Goal: Task Accomplishment & Management: Complete application form

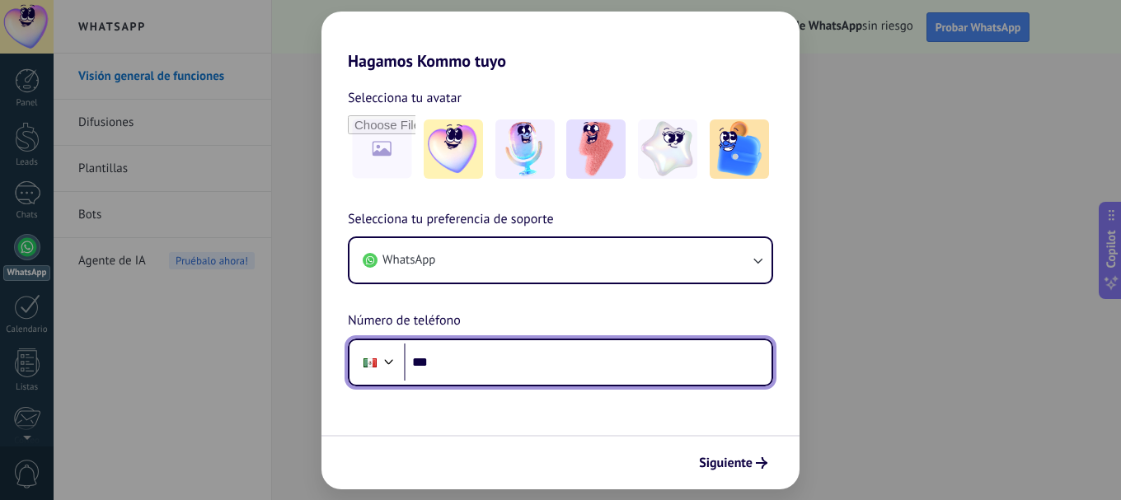
click at [695, 372] on input "***" at bounding box center [588, 363] width 368 height 38
click at [668, 372] on input "***" at bounding box center [588, 363] width 368 height 38
click at [671, 358] on input "***" at bounding box center [588, 363] width 368 height 38
click at [644, 376] on input "***" at bounding box center [588, 363] width 368 height 38
type input "**********"
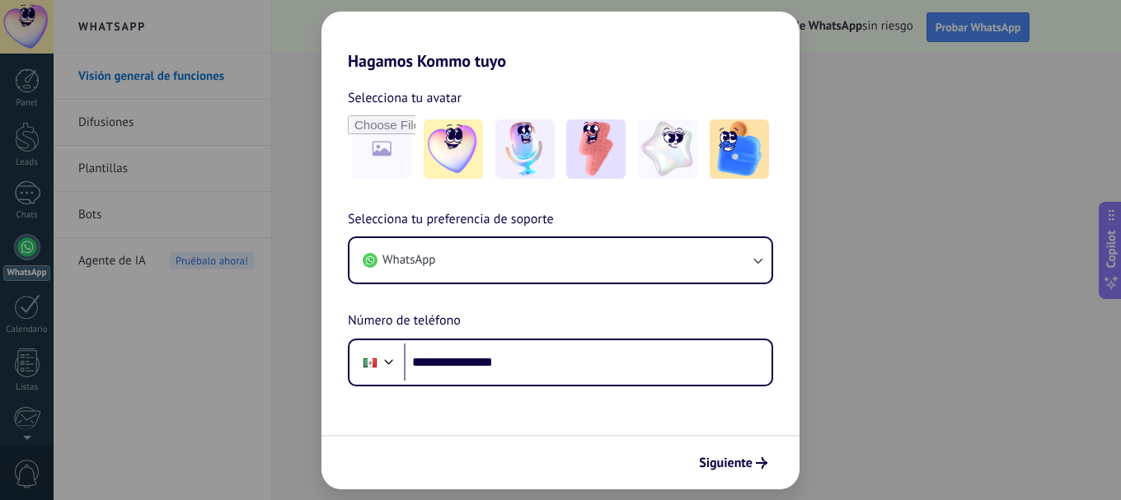
drag, startPoint x: 713, startPoint y: 468, endPoint x: 704, endPoint y: 468, distance: 9.1
click at [710, 468] on span "Siguiente" at bounding box center [726, 463] width 54 height 12
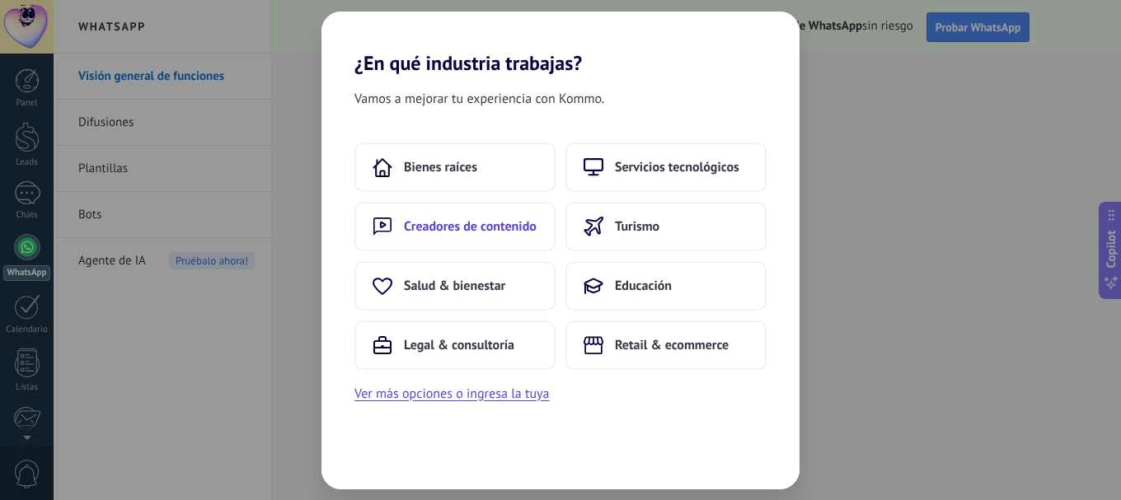
click at [510, 240] on button "Creadores de contenido" at bounding box center [454, 226] width 201 height 49
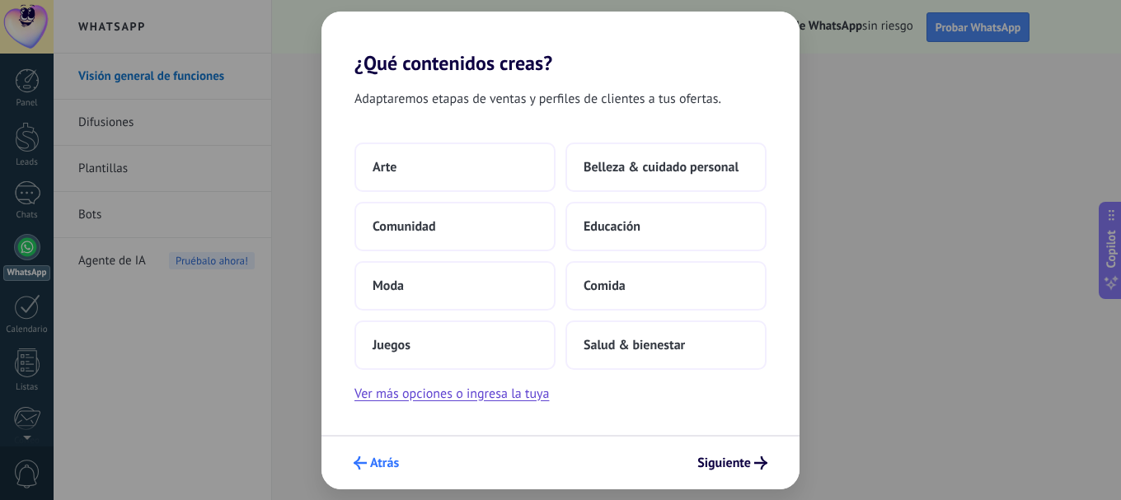
click at [383, 461] on span "Atrás" at bounding box center [384, 463] width 29 height 12
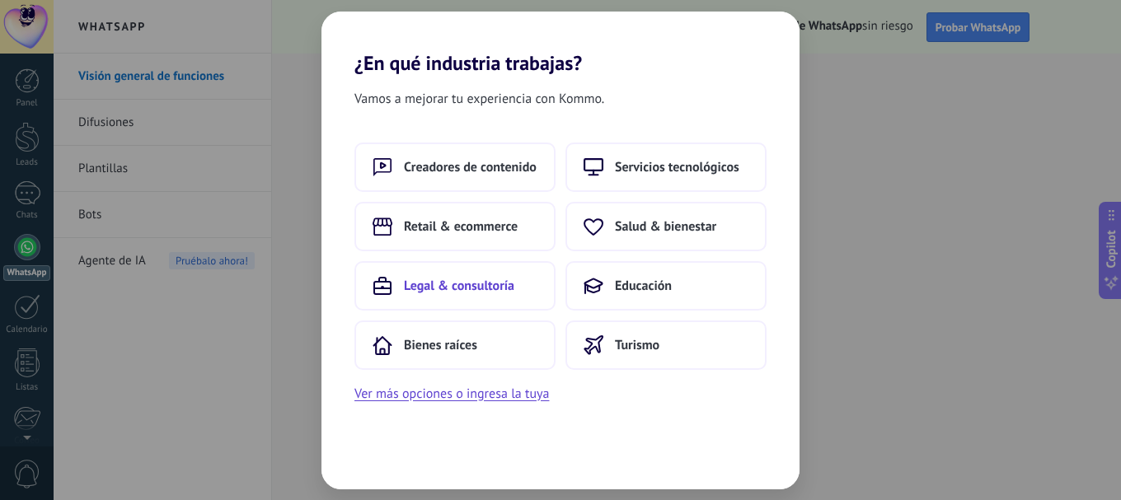
click at [473, 293] on span "Legal & consultoría" at bounding box center [459, 286] width 110 height 16
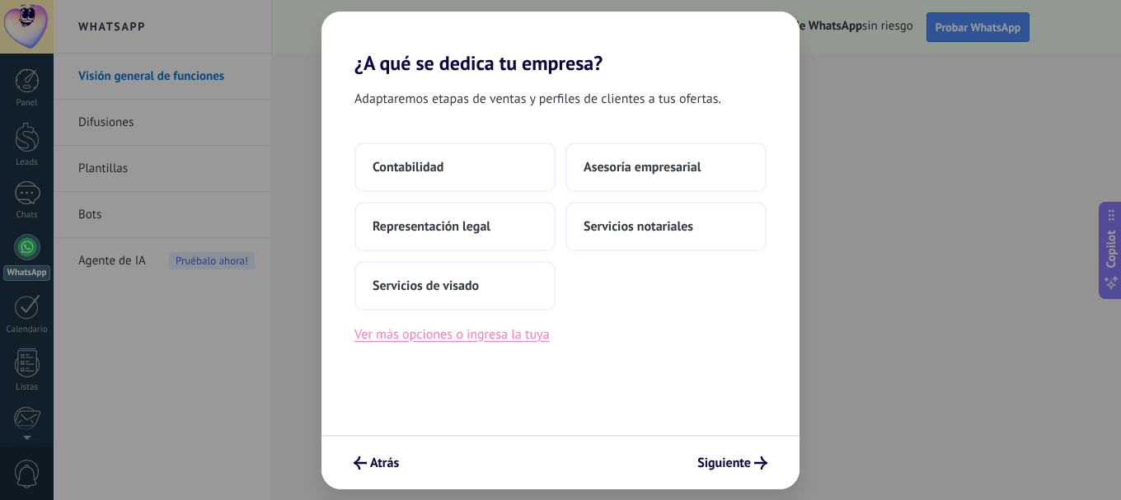
click at [499, 336] on button "Ver más opciones o ingresa la tuya" at bounding box center [451, 334] width 194 height 21
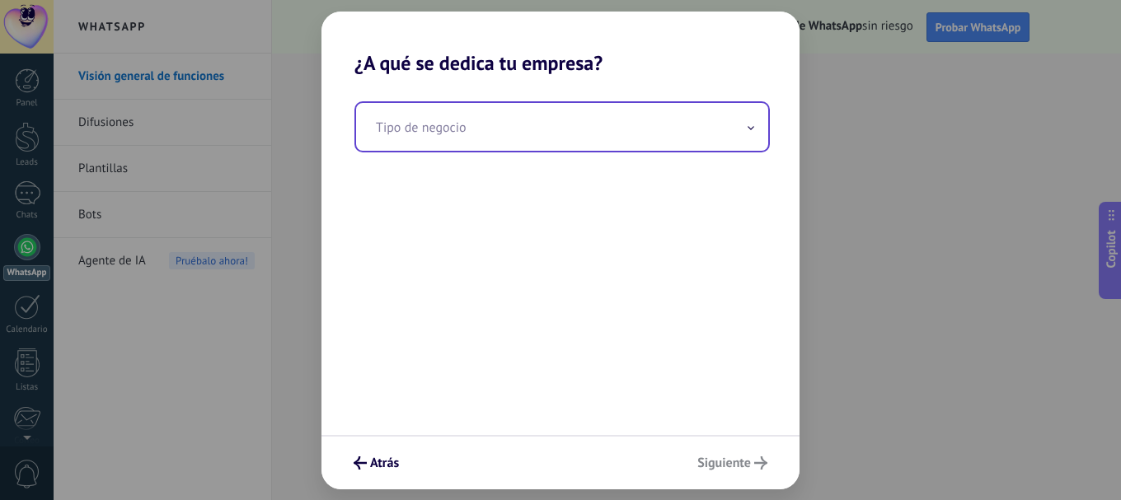
click at [477, 143] on input "text" at bounding box center [562, 127] width 412 height 48
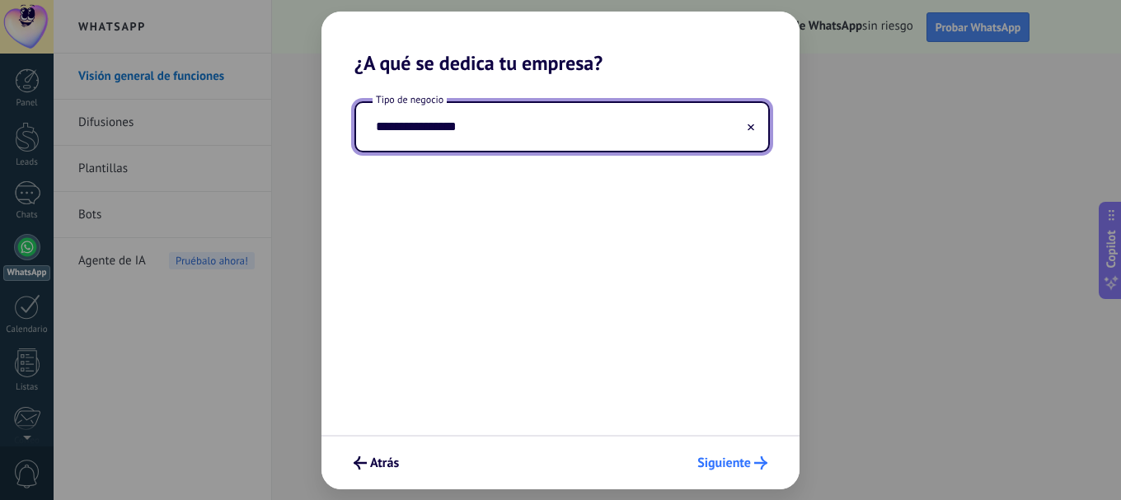
type input "**********"
click at [729, 457] on span "Siguiente" at bounding box center [724, 463] width 54 height 12
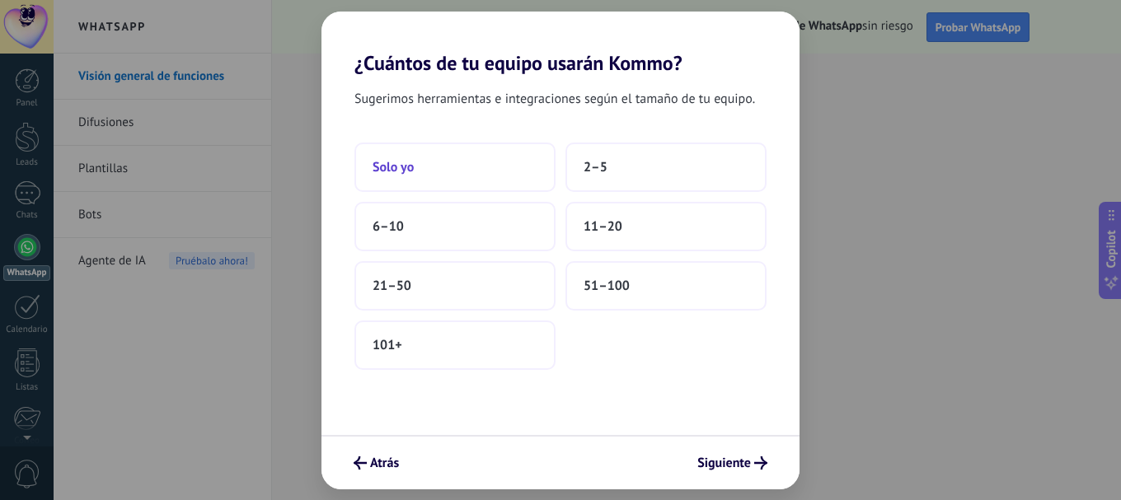
click at [475, 157] on button "Solo yo" at bounding box center [454, 167] width 201 height 49
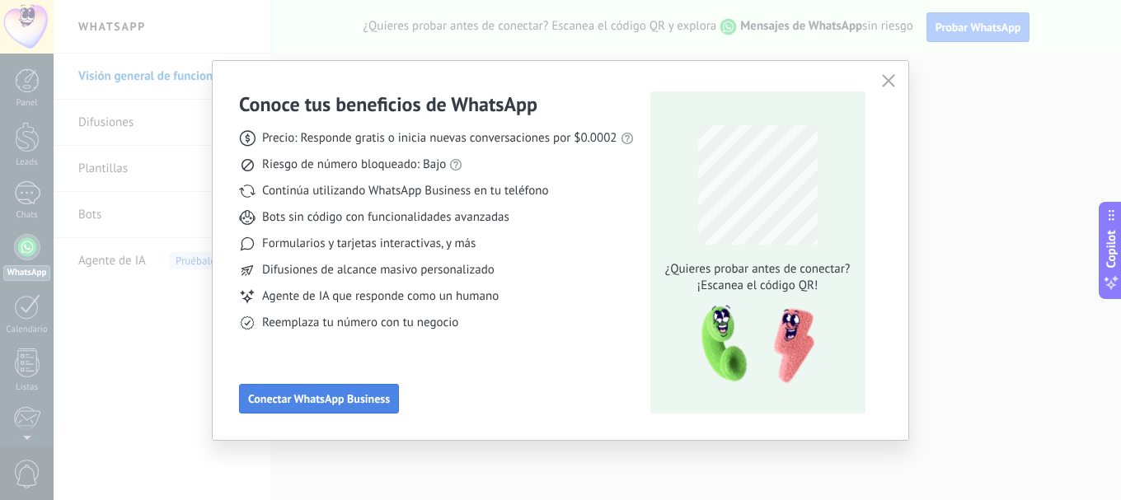
click at [353, 397] on span "Conectar WhatsApp Business" at bounding box center [319, 399] width 142 height 12
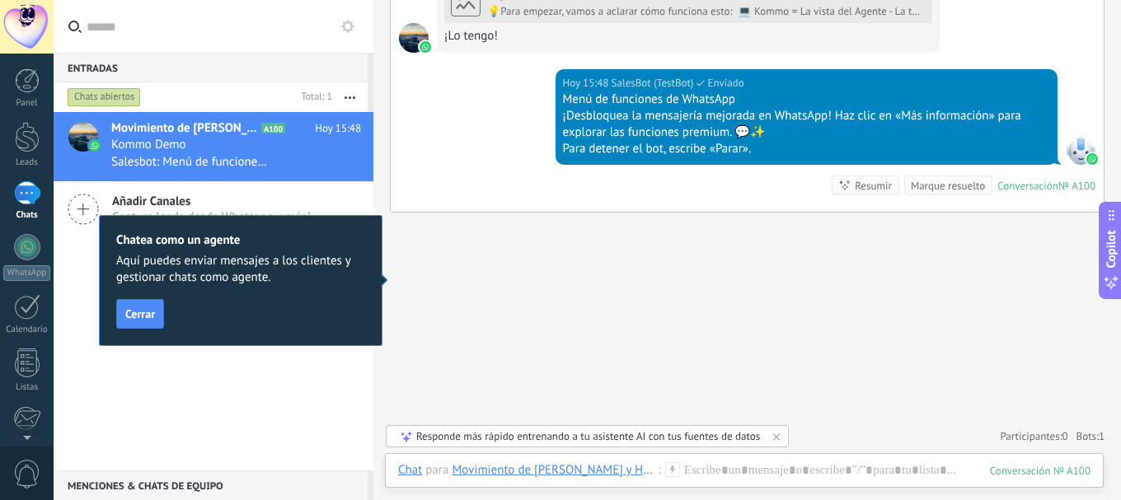
scroll to position [833, 0]
click at [148, 319] on span "Cerrar" at bounding box center [140, 314] width 30 height 12
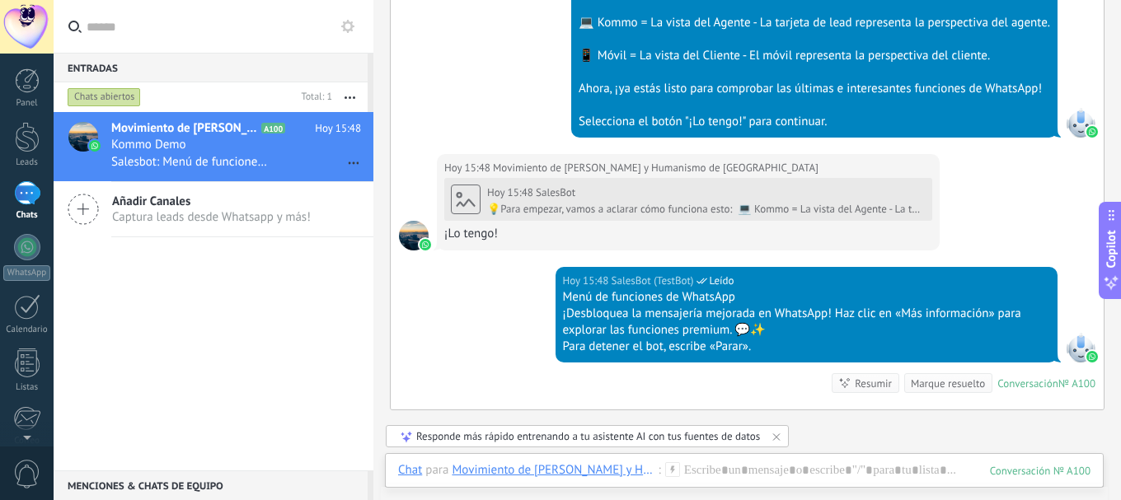
scroll to position [659, 0]
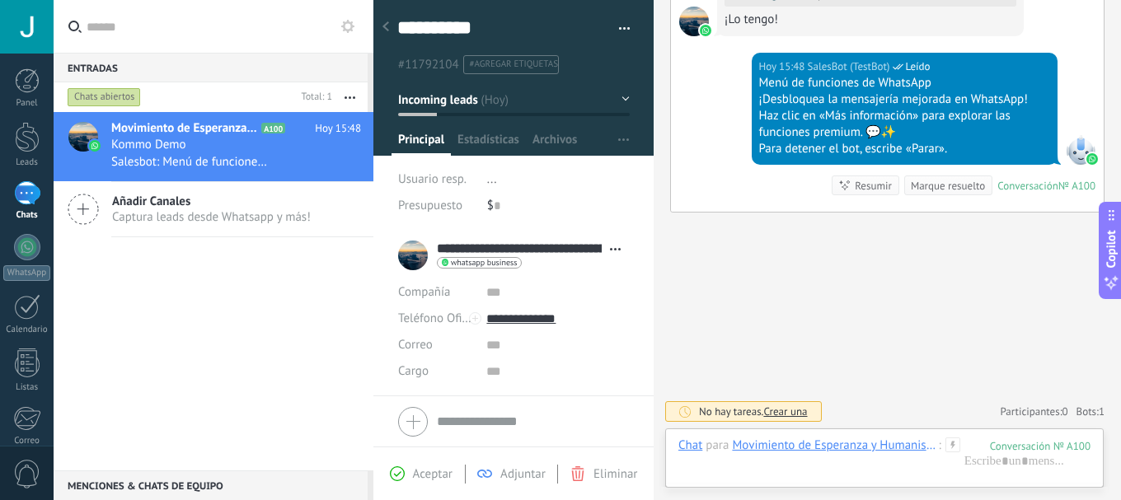
click at [610, 250] on use at bounding box center [615, 249] width 11 height 2
click at [785, 413] on span "Crear una" at bounding box center [785, 412] width 44 height 14
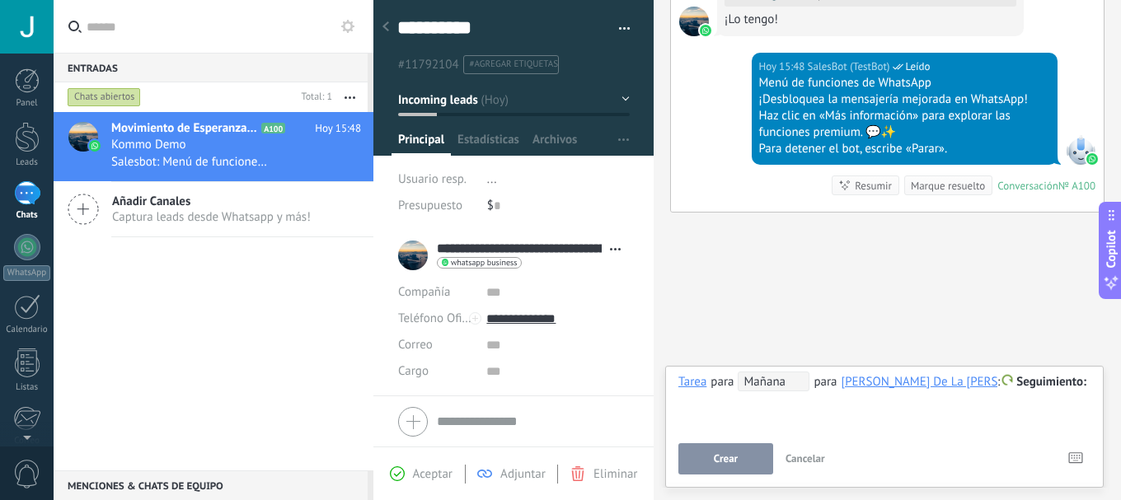
click at [806, 459] on span "Cancelar" at bounding box center [805, 459] width 40 height 14
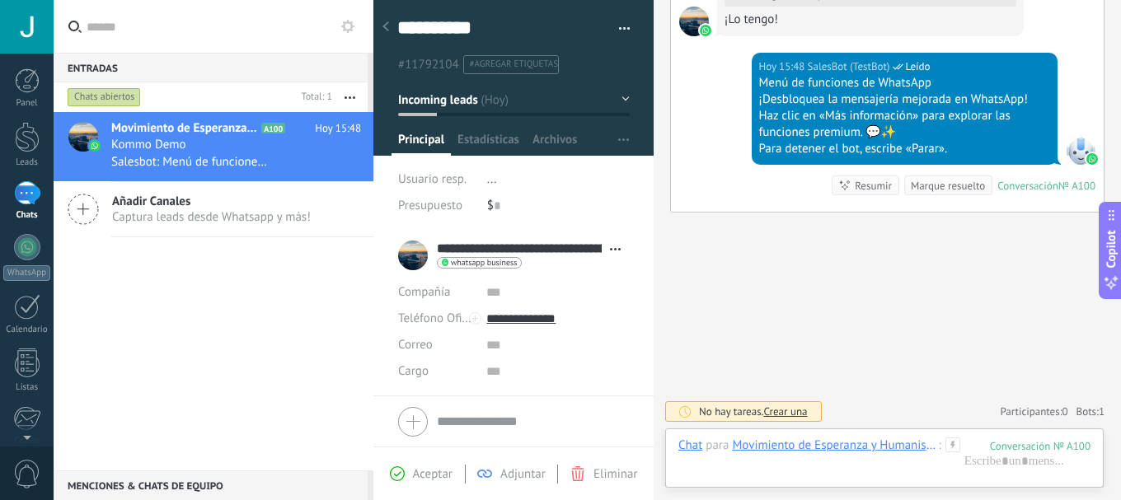
click at [1080, 410] on span "Bots: 1" at bounding box center [1090, 412] width 28 height 14
click at [521, 476] on span "Adjuntar" at bounding box center [522, 474] width 45 height 16
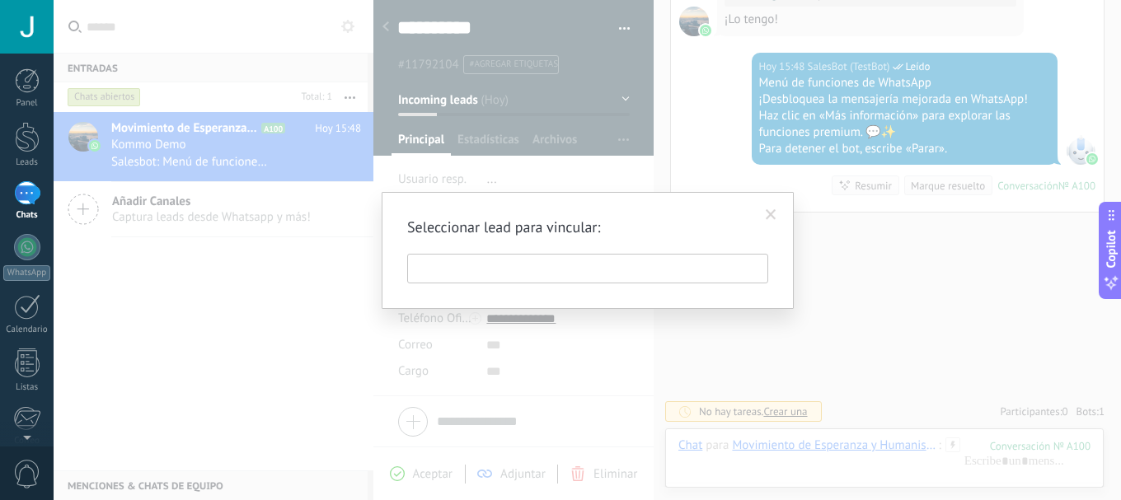
click at [778, 211] on span at bounding box center [770, 215] width 27 height 28
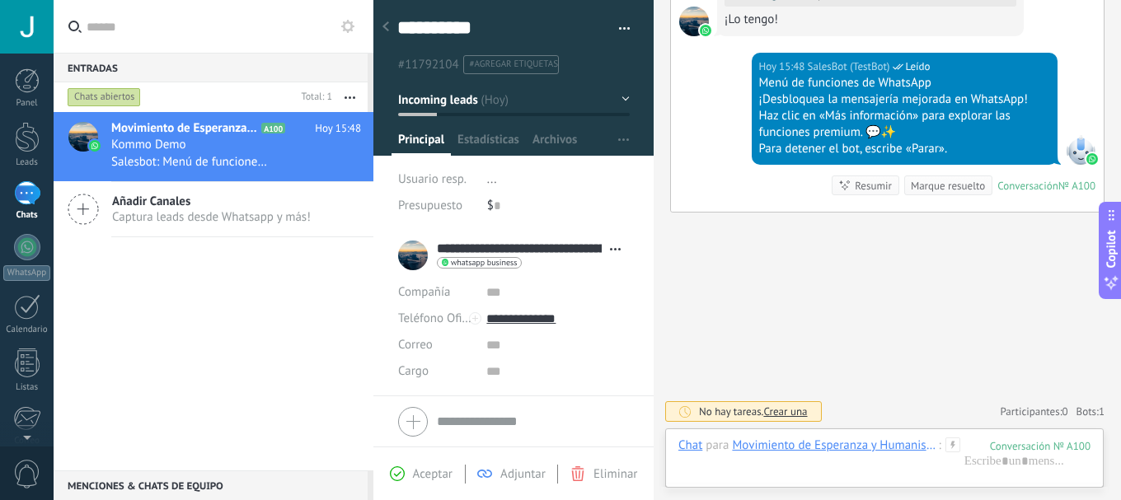
click at [349, 91] on button "button" at bounding box center [349, 97] width 35 height 30
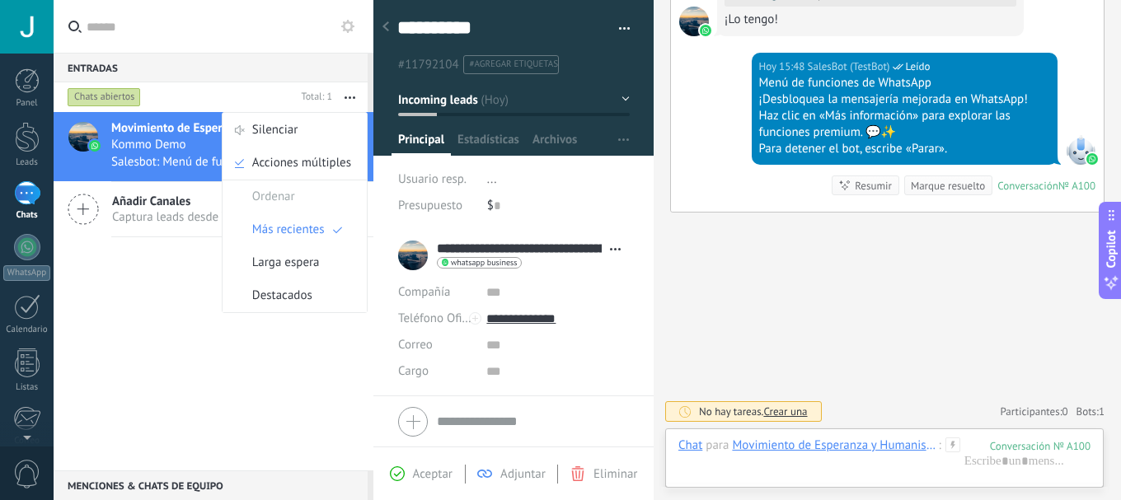
click at [293, 363] on div "Movimiento de Esperanza y Humanismo de Chiapas A100 [DATE] 15:48 Kommo Demo Sal…" at bounding box center [214, 291] width 320 height 358
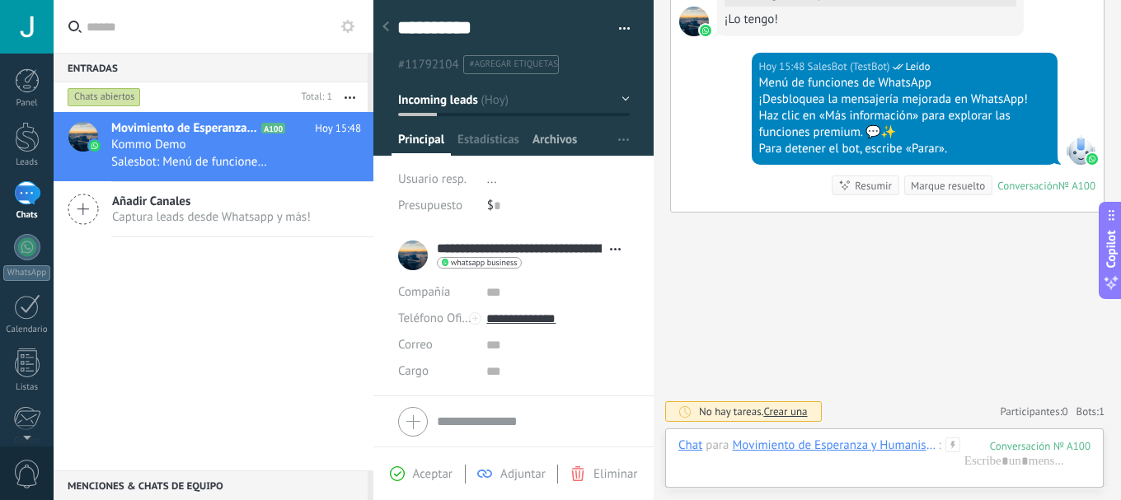
click at [549, 144] on span "Archivos" at bounding box center [554, 144] width 45 height 24
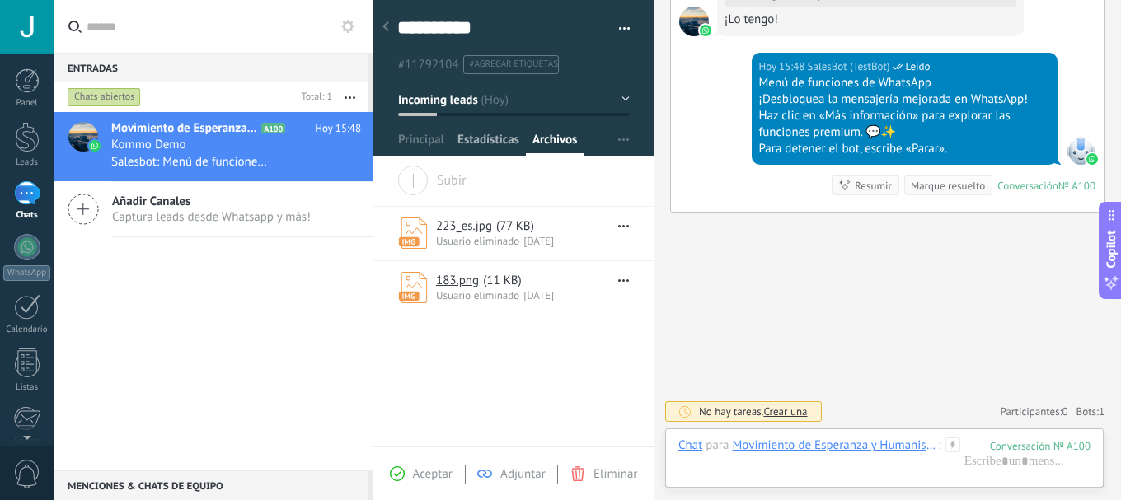
click at [479, 140] on span "Estadísticas" at bounding box center [488, 144] width 62 height 24
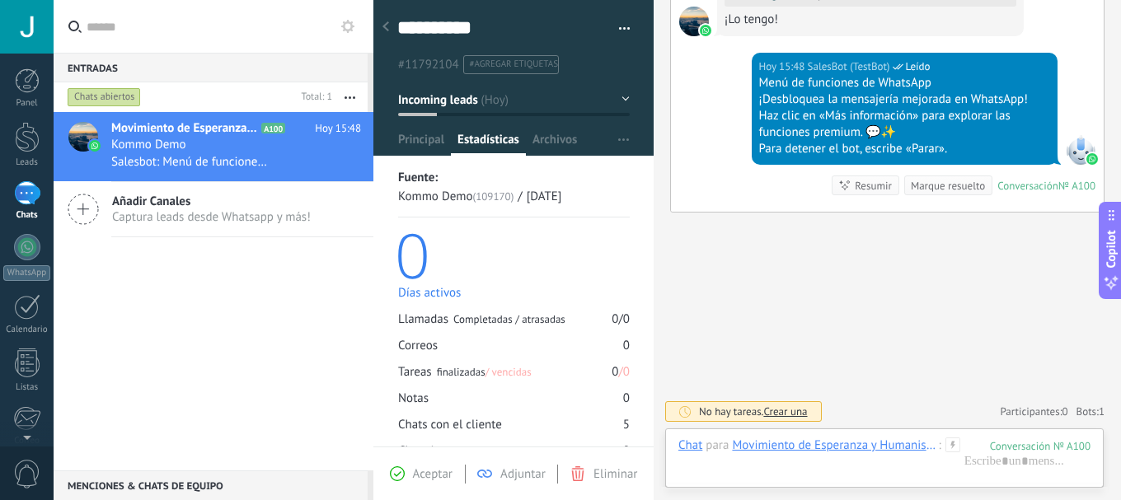
click at [388, 25] on icon at bounding box center [385, 26] width 7 height 10
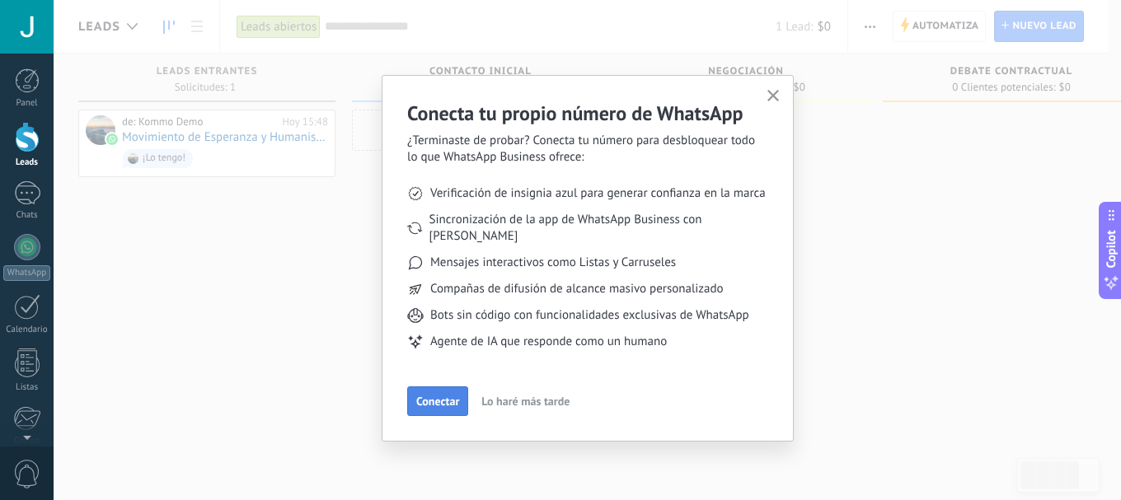
click at [438, 396] on span "Conectar" at bounding box center [437, 402] width 43 height 12
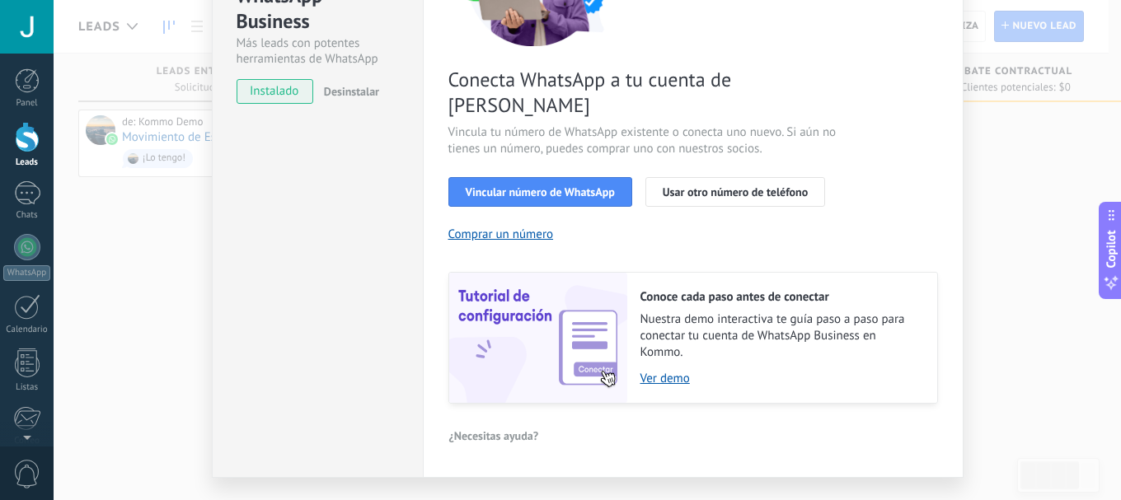
scroll to position [232, 0]
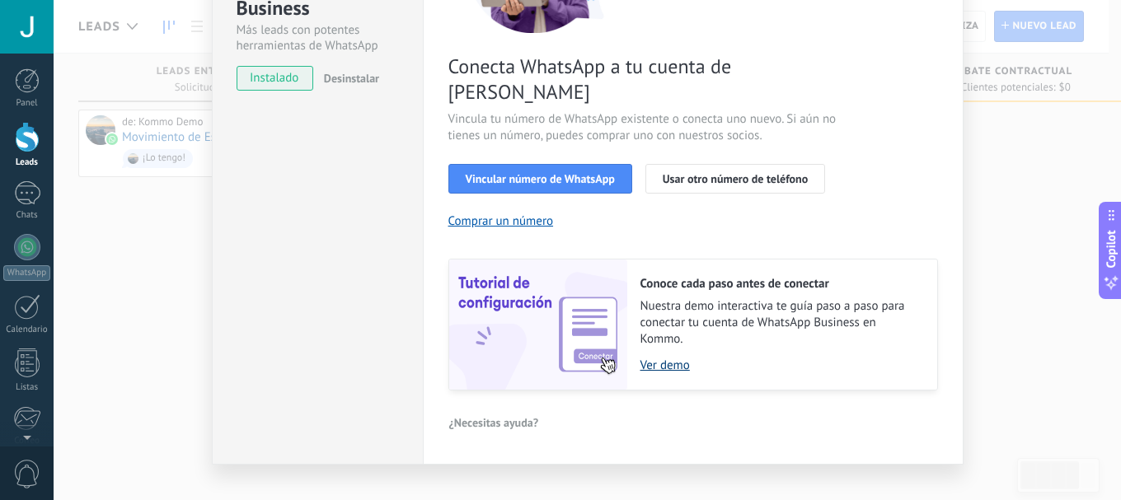
click at [677, 358] on link "Ver demo" at bounding box center [780, 366] width 280 height 16
click at [673, 358] on link "Ver demo" at bounding box center [780, 366] width 280 height 16
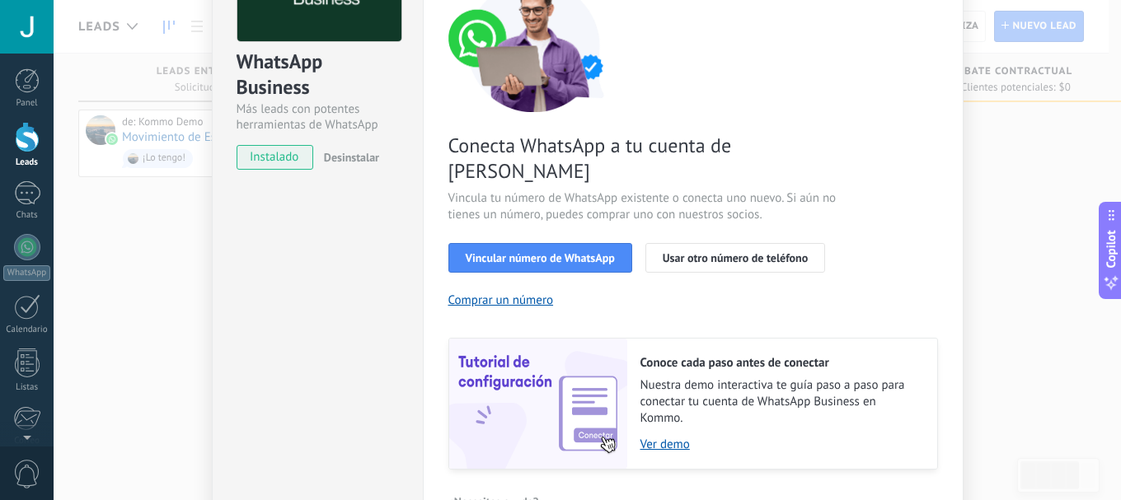
scroll to position [0, 0]
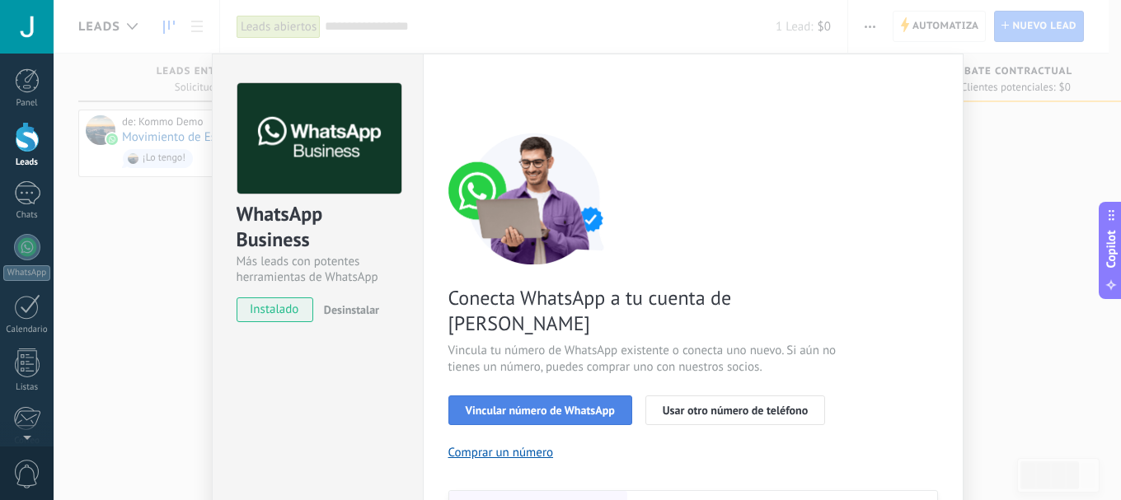
click at [601, 396] on button "Vincular número de WhatsApp" at bounding box center [540, 411] width 184 height 30
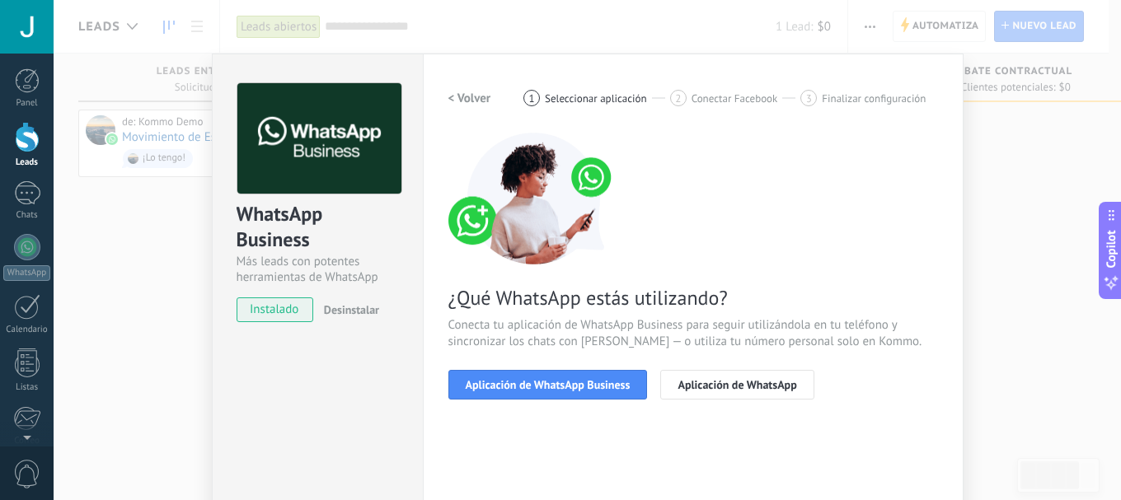
click at [601, 393] on button "Aplicación de WhatsApp Business" at bounding box center [547, 385] width 199 height 30
